Goal: Information Seeking & Learning: Learn about a topic

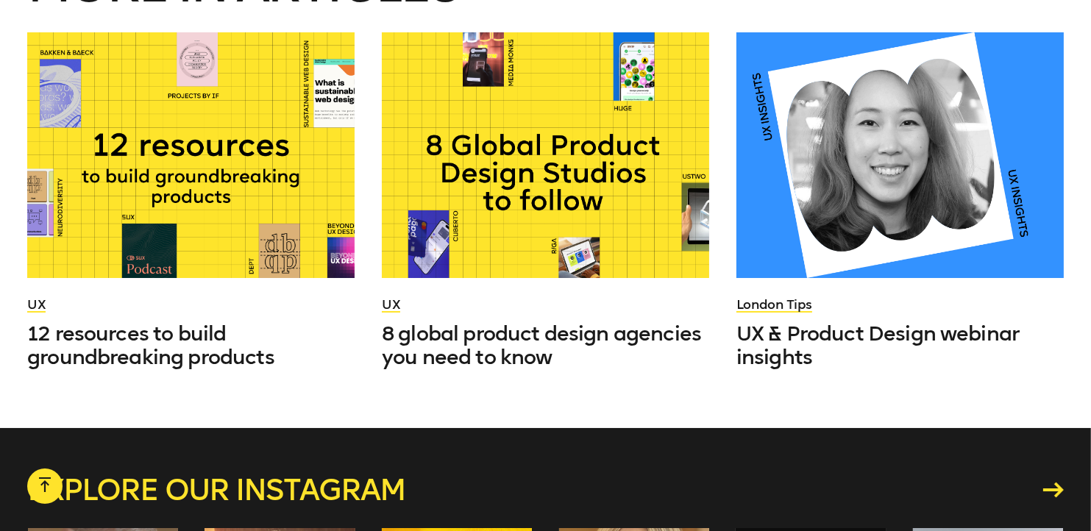
scroll to position [7291, 0]
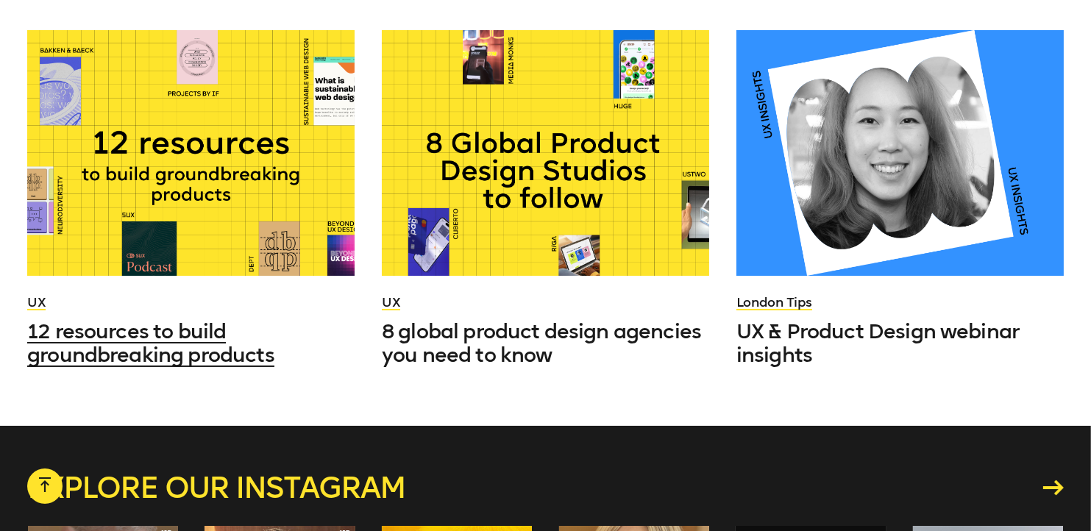
click at [203, 324] on span "12 resources to build groundbreaking products" at bounding box center [150, 343] width 247 height 48
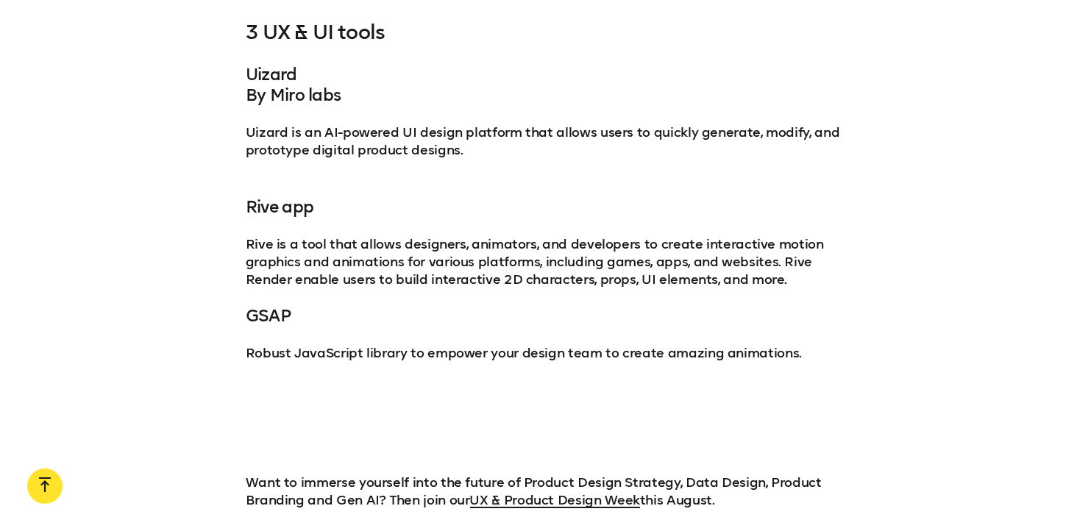
scroll to position [4484, 0]
click at [296, 175] on h4 "Rive app" at bounding box center [546, 195] width 600 height 41
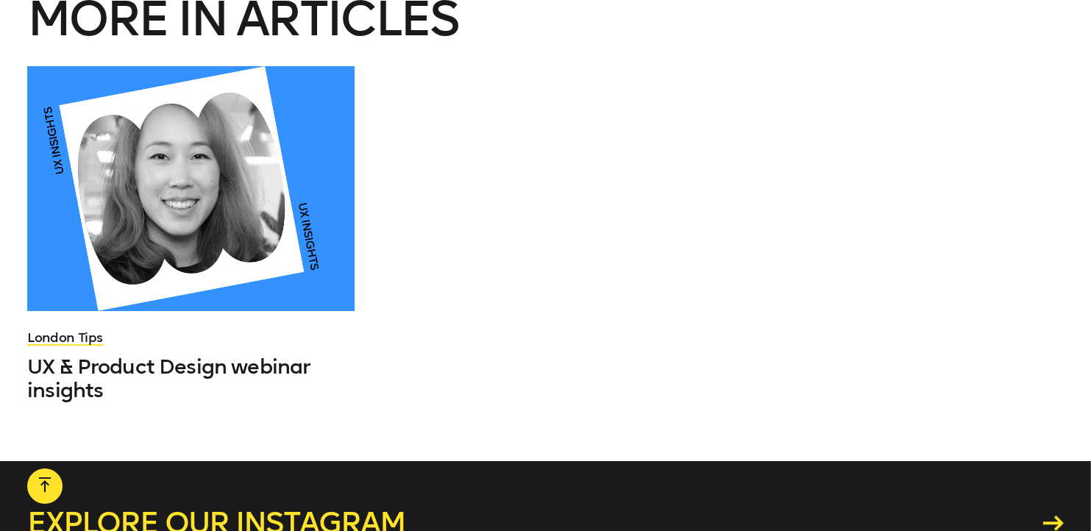
scroll to position [5152, 0]
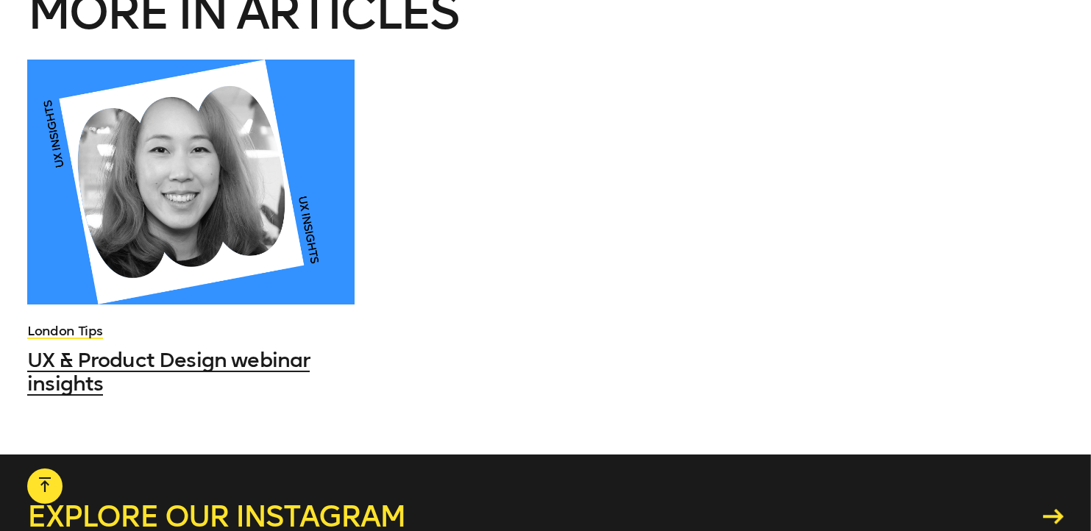
click at [192, 348] on span "UX & Product Design webinar insights" at bounding box center [168, 372] width 283 height 48
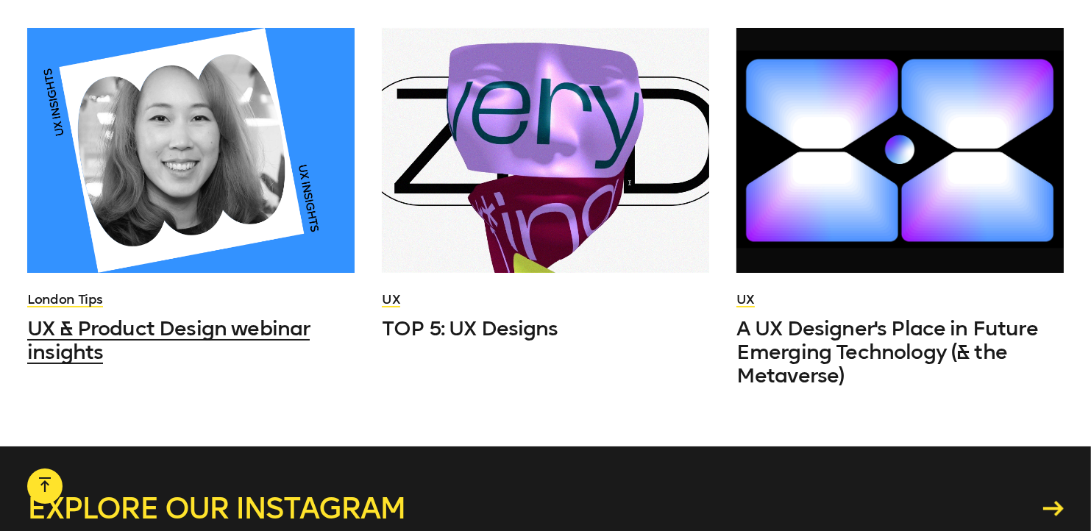
scroll to position [4948, 0]
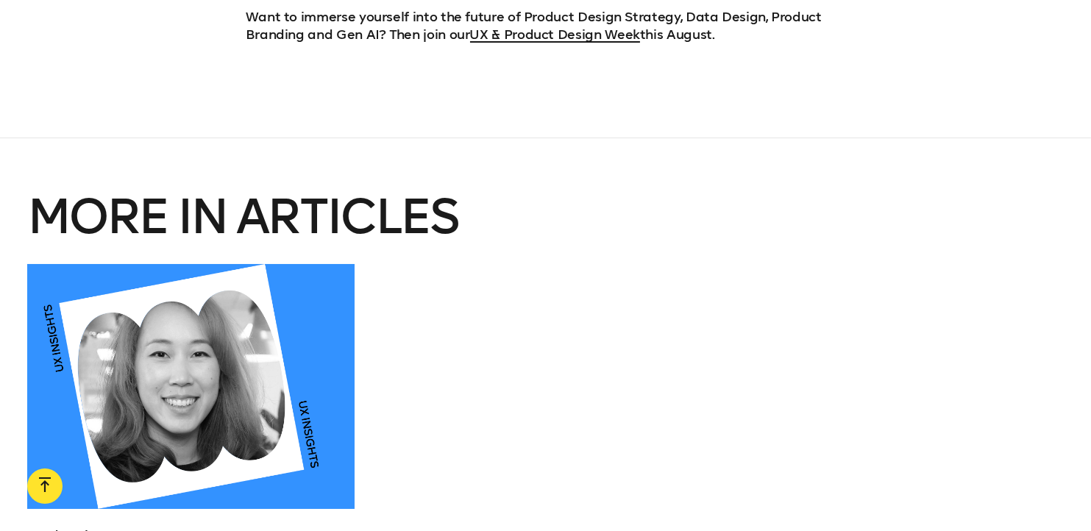
scroll to position [5152, 0]
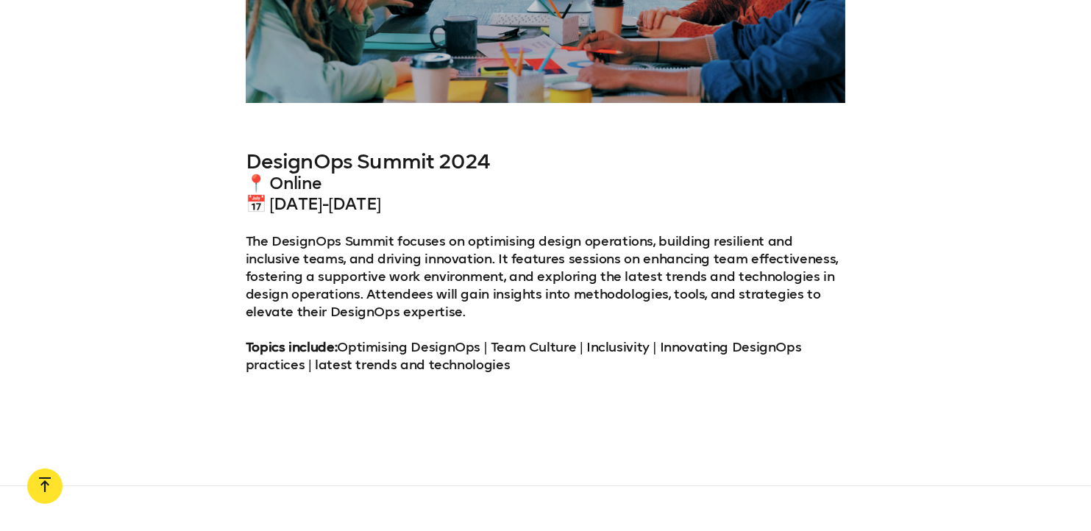
scroll to position [6694, 0]
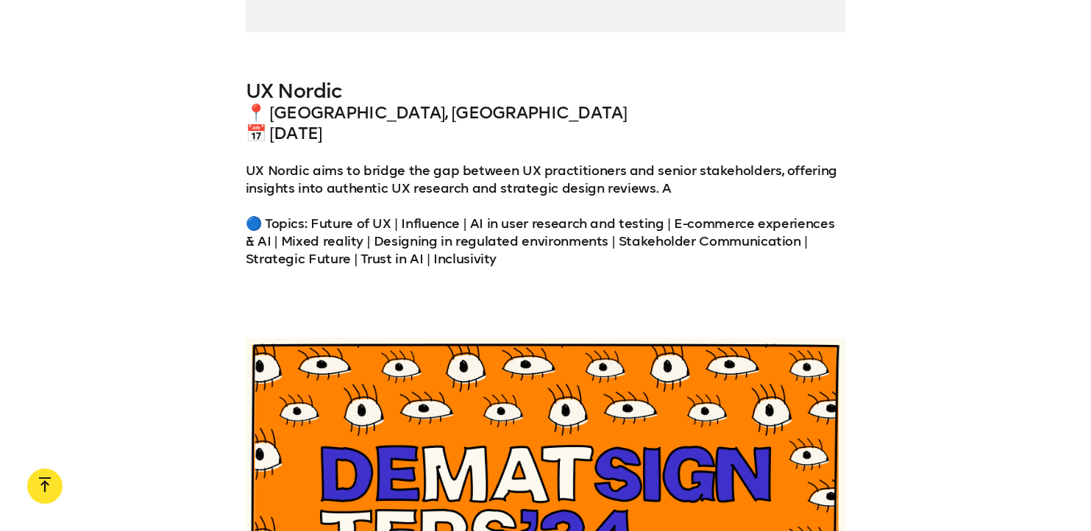
scroll to position [4147, 0]
